Goal: Transaction & Acquisition: Purchase product/service

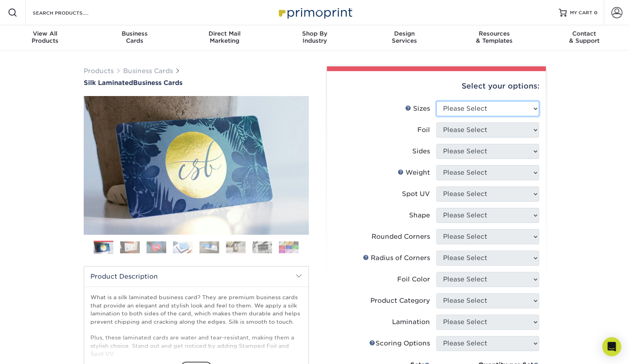
click at [524, 109] on select "Please Select 1.5" x 3.5" - Mini 1.75" x 3.5" - Mini 2" x 2" - Square 2" x 3" -…" at bounding box center [487, 108] width 103 height 15
select select "2.00x3.50"
click at [436, 101] on select "Please Select 1.5" x 3.5" - Mini 1.75" x 3.5" - Mini 2" x 2" - Square 2" x 3" -…" at bounding box center [487, 108] width 103 height 15
click at [527, 126] on select "Please Select Yes No" at bounding box center [487, 129] width 103 height 15
select select "1"
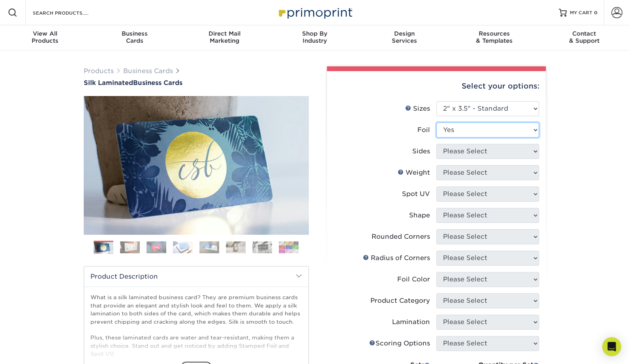
click at [436, 122] on select "Please Select Yes No" at bounding box center [487, 129] width 103 height 15
click at [522, 150] on select "Please Select Print Both Sides - Foil Both Sides Print Both Sides - Foil Front …" at bounding box center [487, 151] width 103 height 15
select select "34527644-b4fd-4ffb-9092-1318eefcd9d9"
click at [436, 144] on select "Please Select Print Both Sides - Foil Both Sides Print Both Sides - Foil Front …" at bounding box center [487, 151] width 103 height 15
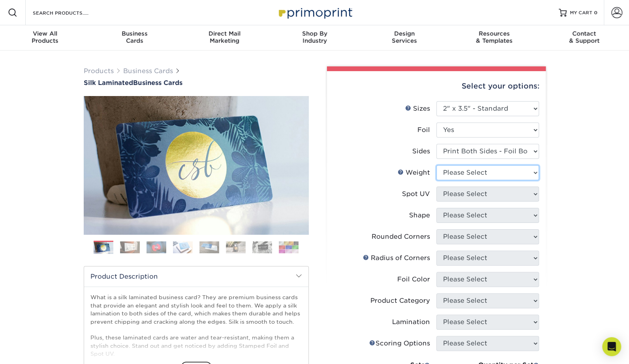
click at [511, 173] on select "Please Select 16PT" at bounding box center [487, 172] width 103 height 15
select select "16PT"
click at [436, 165] on select "Please Select 16PT" at bounding box center [487, 172] width 103 height 15
click at [512, 195] on select "Please Select No Spot UV Front and Back (Both Sides) Front Only Back Only" at bounding box center [487, 193] width 103 height 15
select select "1"
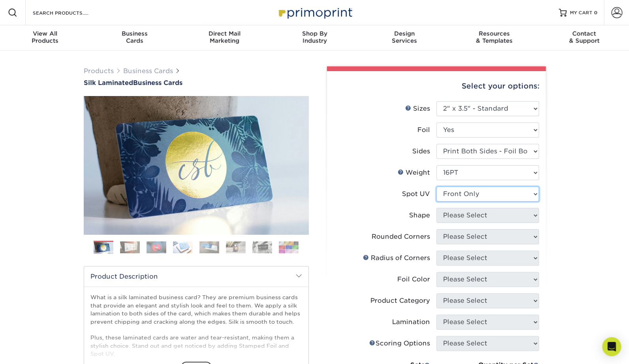
click at [436, 186] on select "Please Select No Spot UV Front and Back (Both Sides) Front Only Back Only" at bounding box center [487, 193] width 103 height 15
click at [521, 217] on select "Please Select Standard" at bounding box center [487, 215] width 103 height 15
select select "standard"
click at [436, 208] on select "Please Select Standard" at bounding box center [487, 215] width 103 height 15
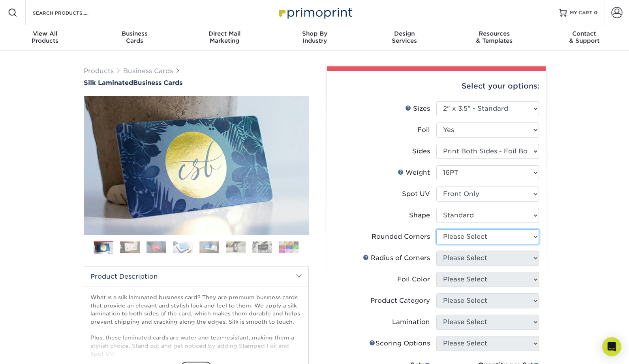
click at [520, 242] on select "Please Select Yes - Round 2 Corners Yes - Round 4 Corners No" at bounding box center [487, 236] width 103 height 15
select select "7672df9e-0e0a-464d-8e1f-920c575e4da3"
click at [436, 229] on select "Please Select Yes - Round 2 Corners Yes - Round 4 Corners No" at bounding box center [487, 236] width 103 height 15
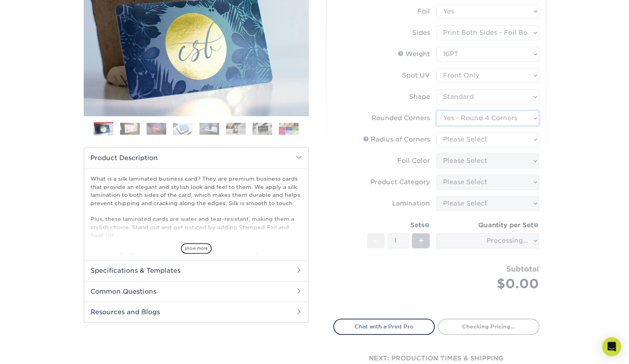
scroll to position [66, 0]
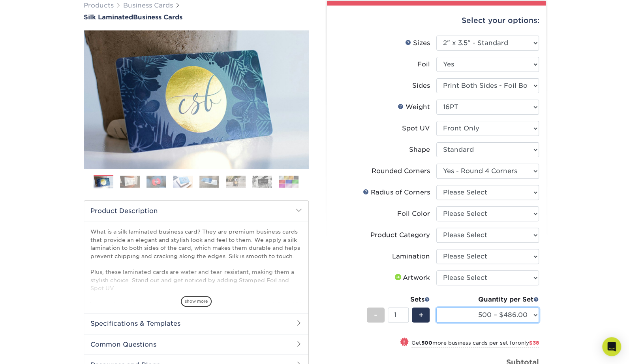
click at [495, 313] on select "500 – $486.00 1000 – $524.00 2500 – $1202.00 5000 – $2200.00" at bounding box center [487, 314] width 103 height 15
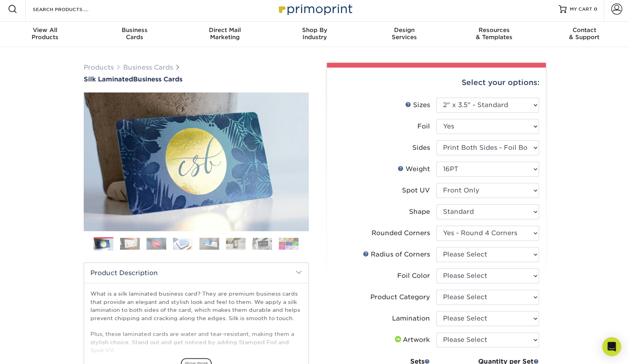
scroll to position [0, 0]
